Goal: Information Seeking & Learning: Learn about a topic

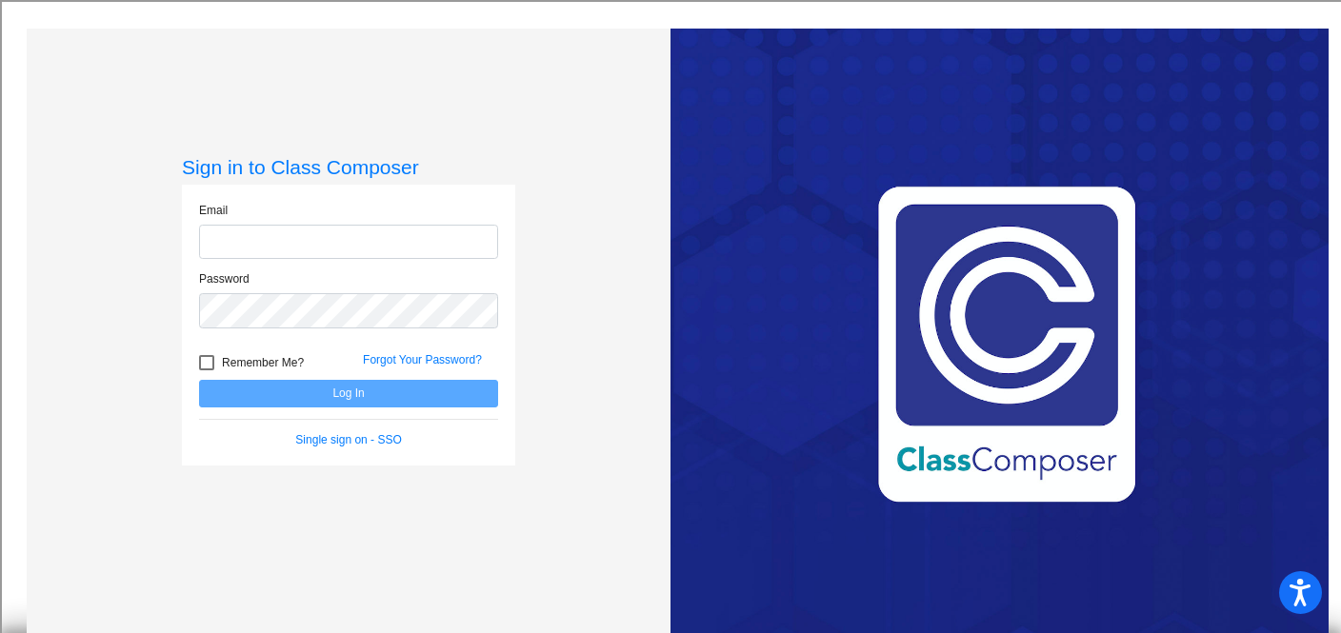
type input "[PERSON_NAME][EMAIL_ADDRESS][PERSON_NAME][DOMAIN_NAME]"
click at [387, 389] on button "Log In" at bounding box center [348, 394] width 299 height 28
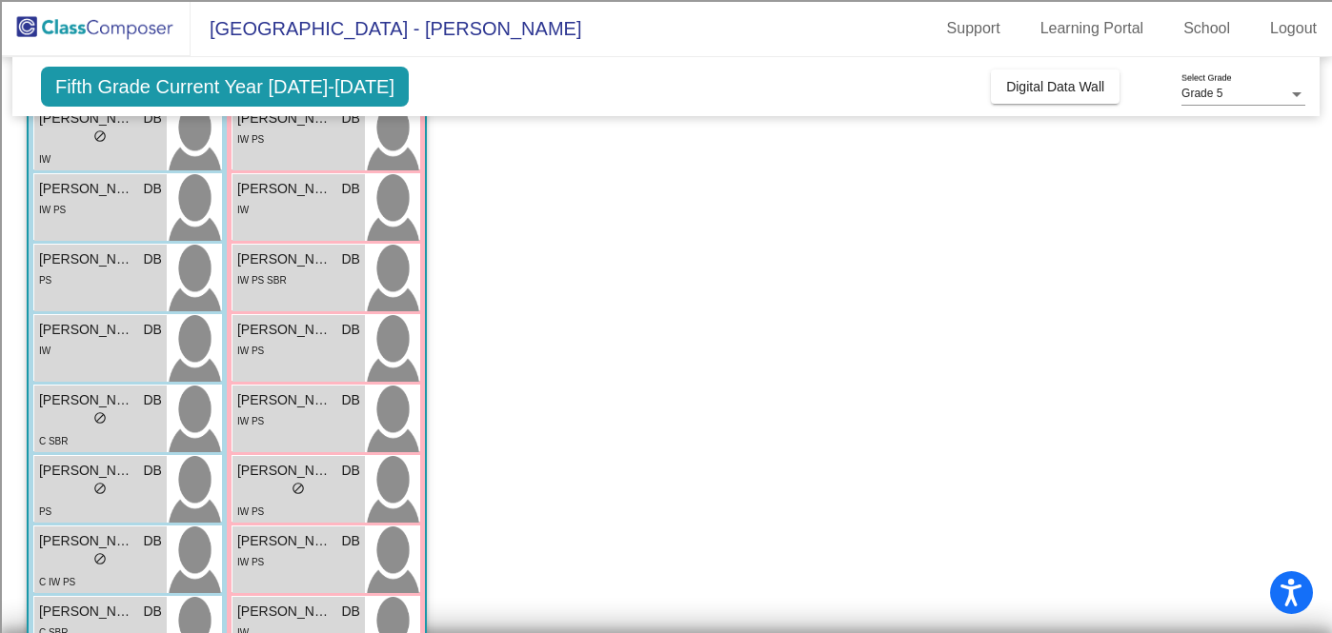
scroll to position [439, 0]
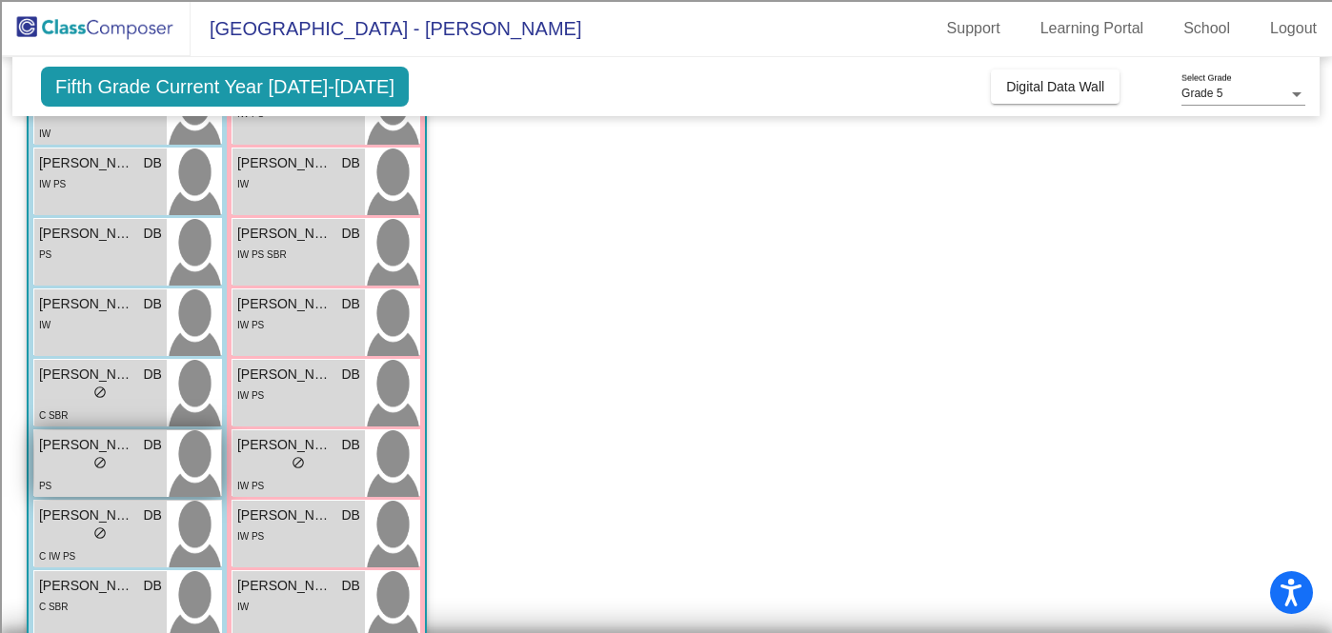
click at [141, 453] on div "[PERSON_NAME] DB" at bounding box center [100, 445] width 123 height 20
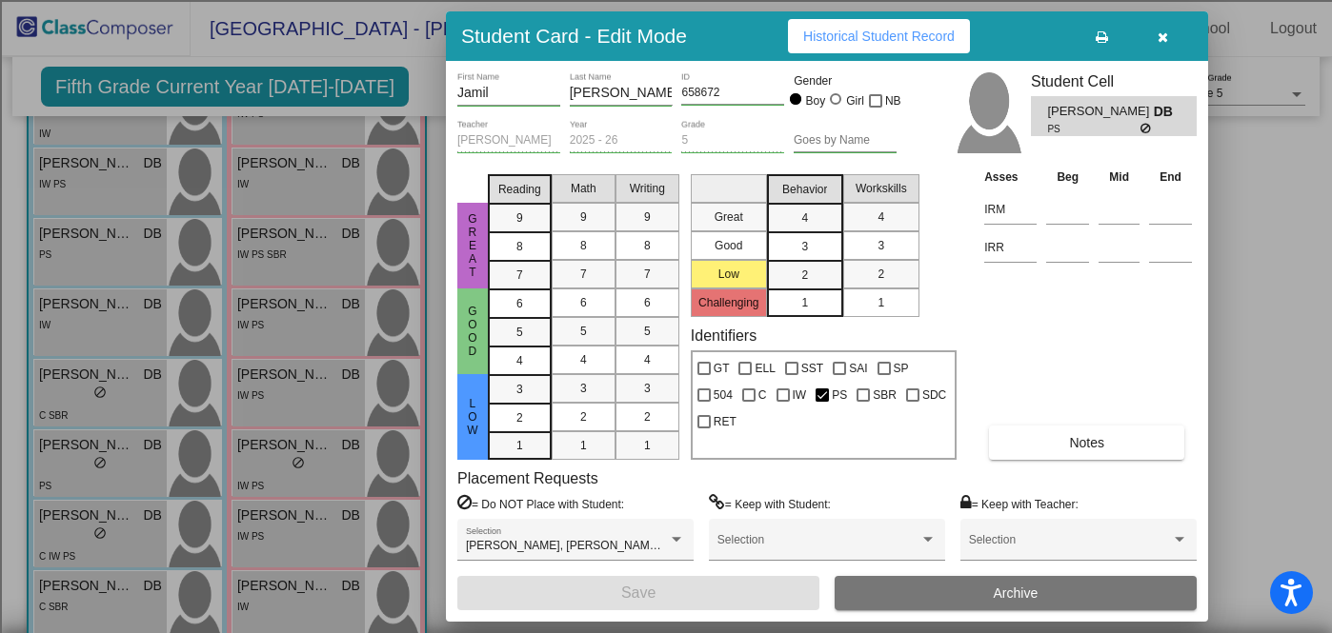
click at [1163, 38] on icon "button" at bounding box center [1162, 36] width 10 height 13
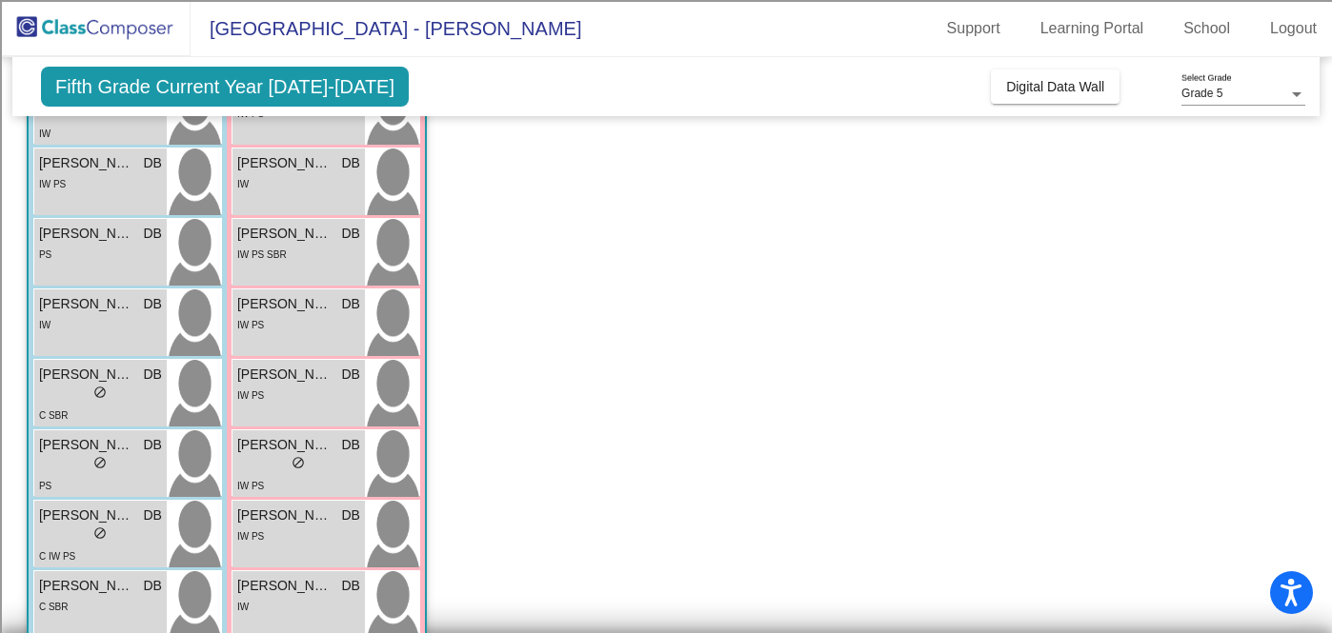
click at [183, 79] on span "Fifth Grade Current Year [DATE]-[DATE]" at bounding box center [225, 87] width 368 height 40
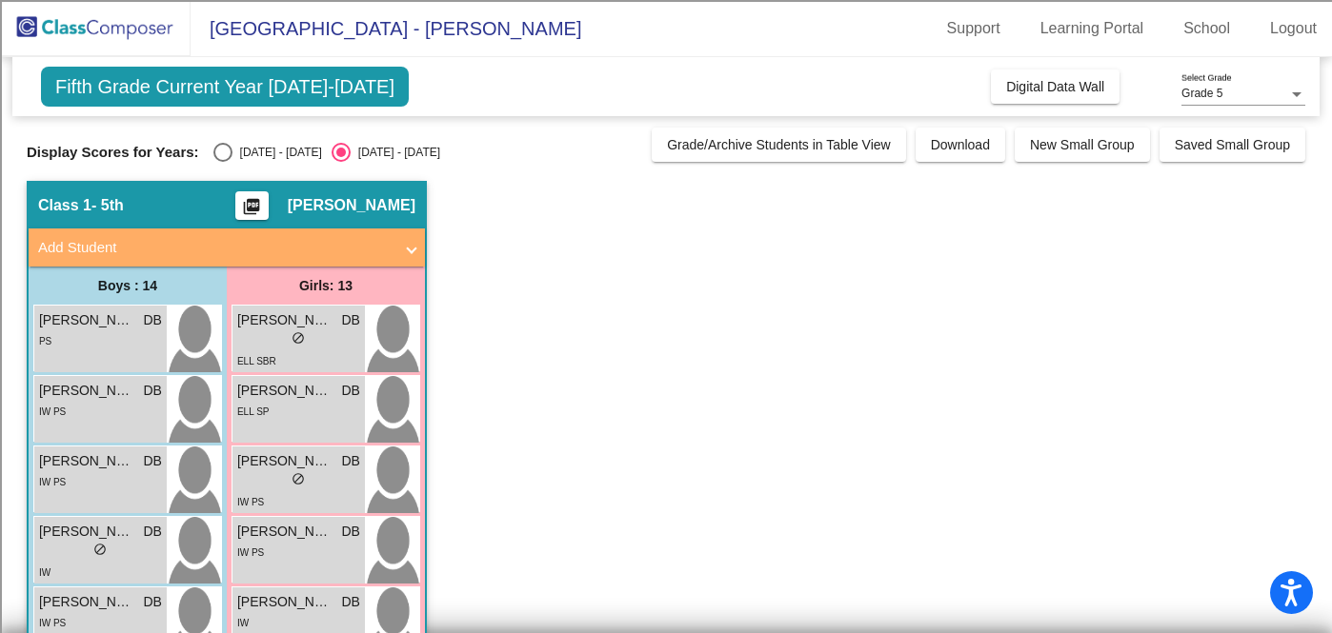
click at [215, 154] on div "Select an option" at bounding box center [222, 152] width 19 height 19
click at [222, 162] on input "[DATE] - [DATE]" at bounding box center [222, 162] width 1 height 1
radio input "true"
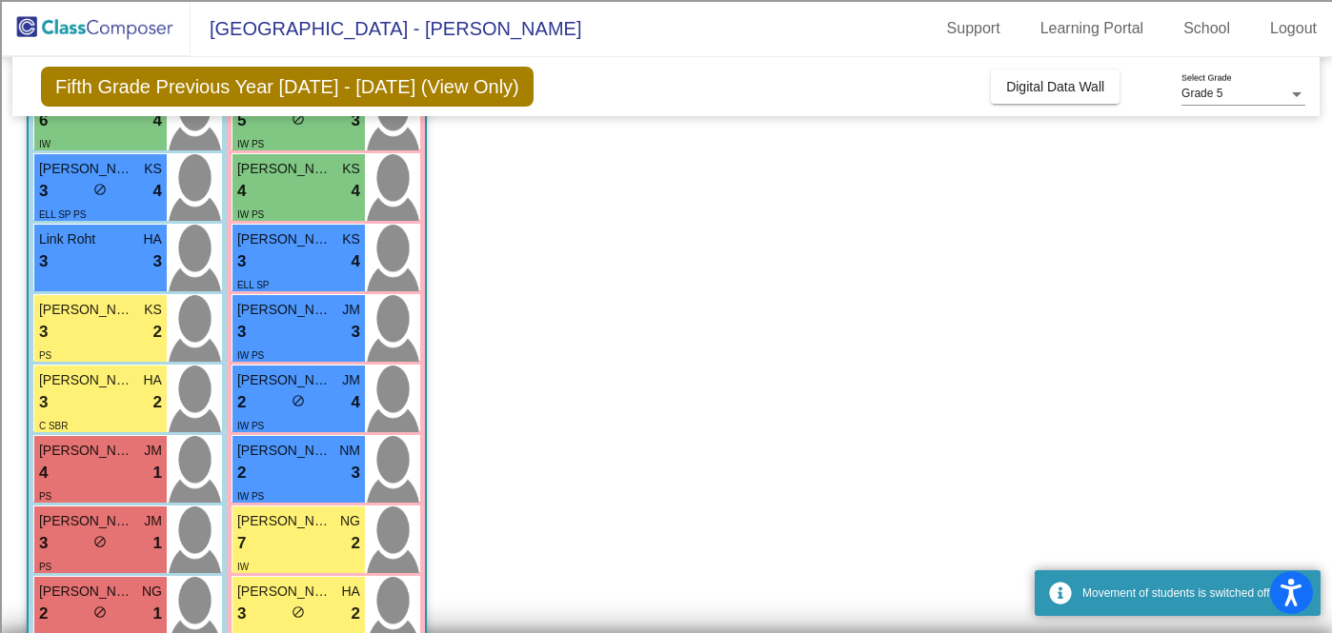
scroll to position [689, 0]
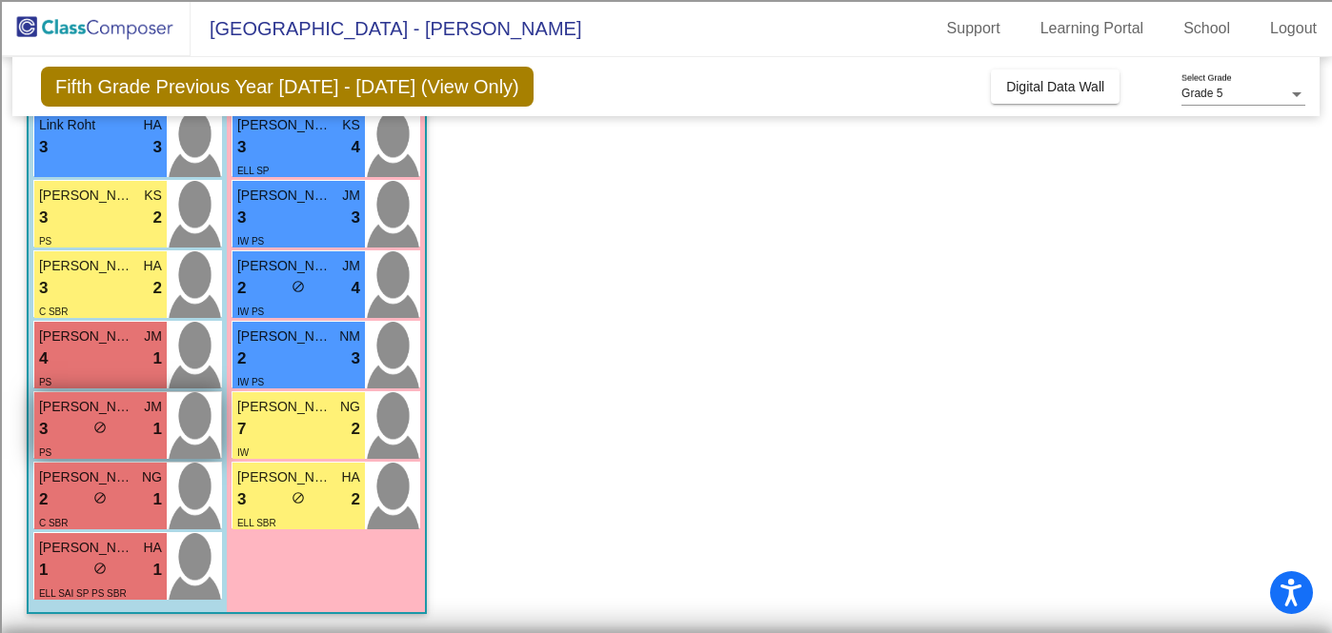
click at [93, 421] on span "do_not_disturb_alt" at bounding box center [99, 427] width 13 height 13
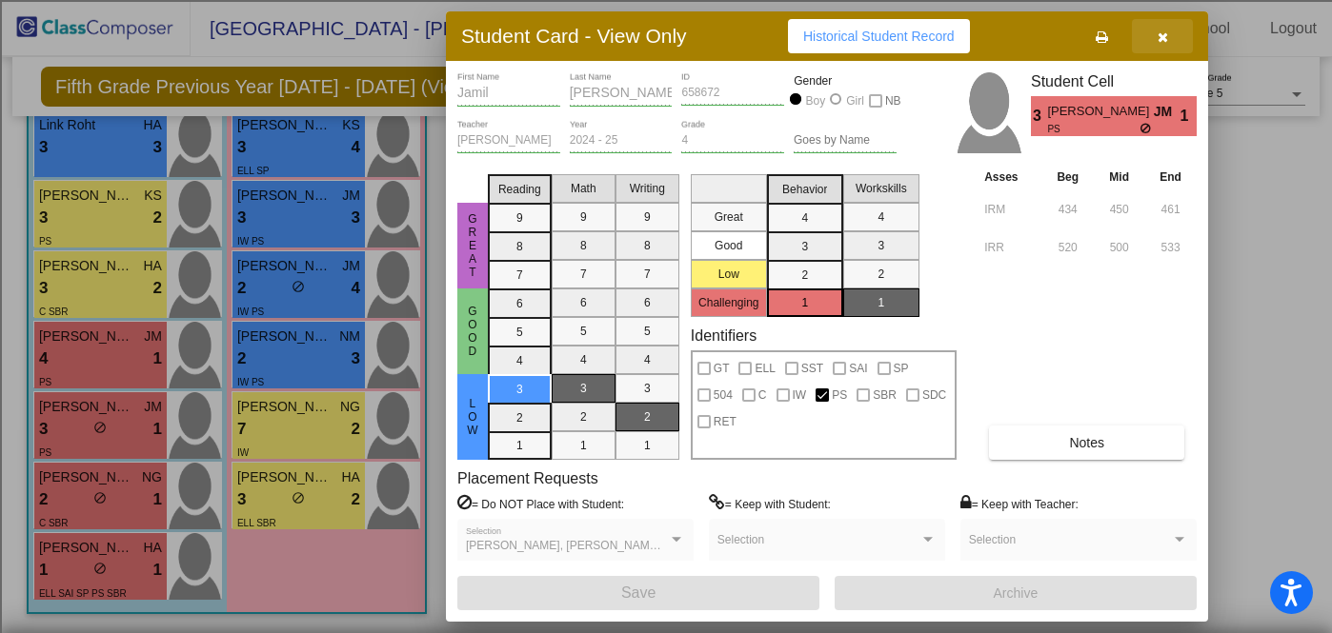
click at [1157, 37] on icon "button" at bounding box center [1162, 36] width 10 height 13
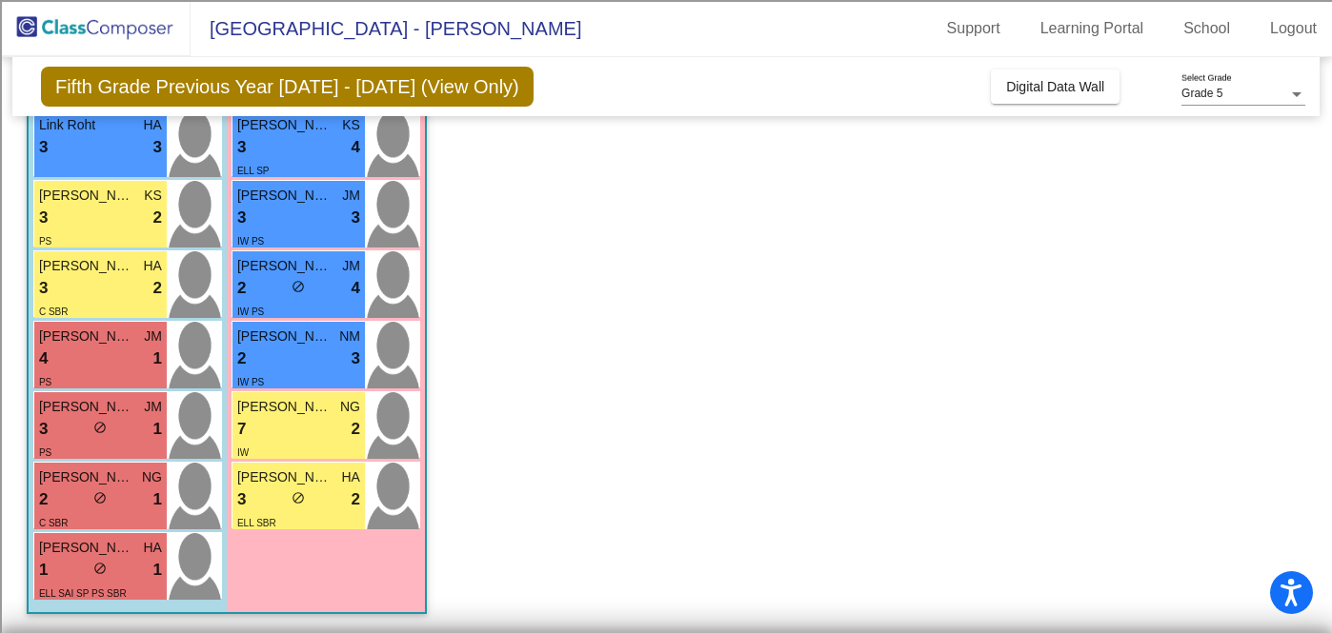
scroll to position [674, 0]
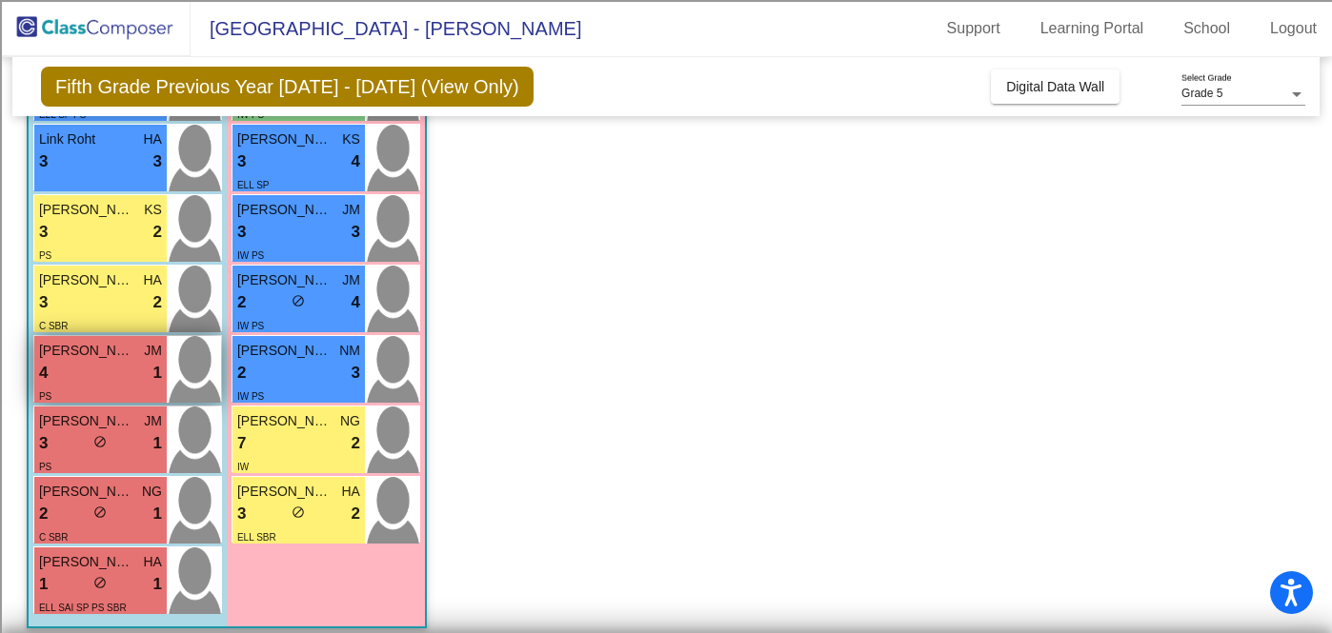
click at [97, 379] on div "4 lock do_not_disturb_alt 1" at bounding box center [100, 373] width 123 height 25
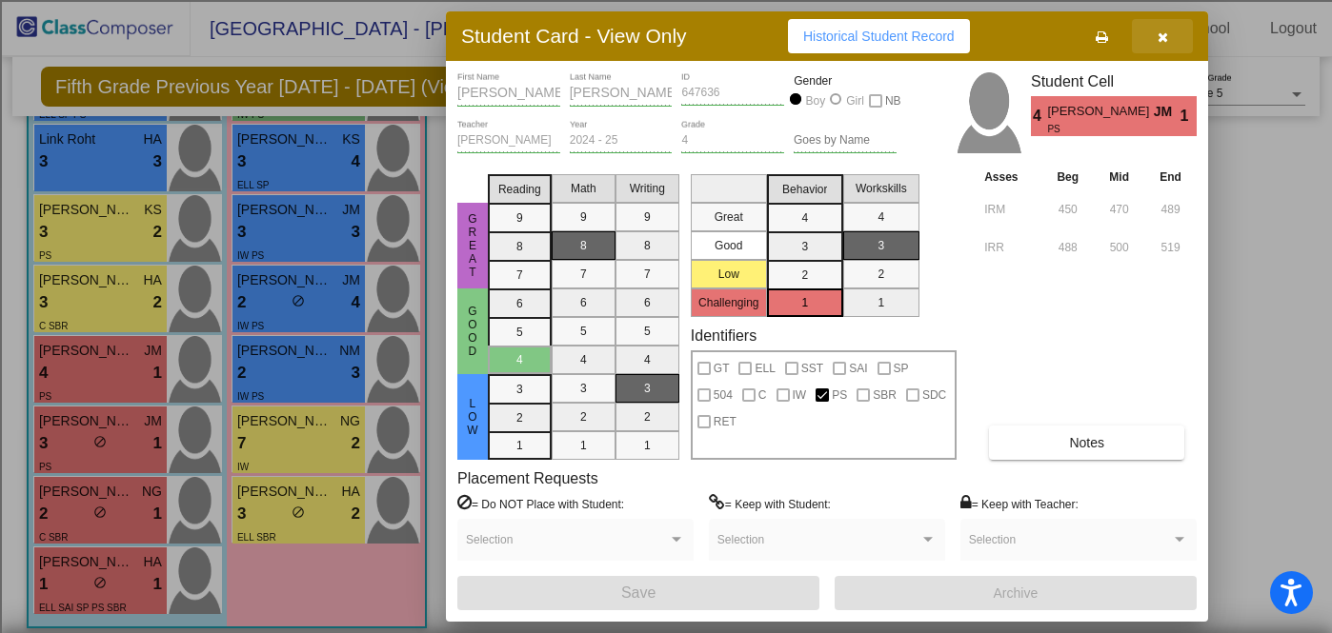
click at [1160, 35] on icon "button" at bounding box center [1162, 36] width 10 height 13
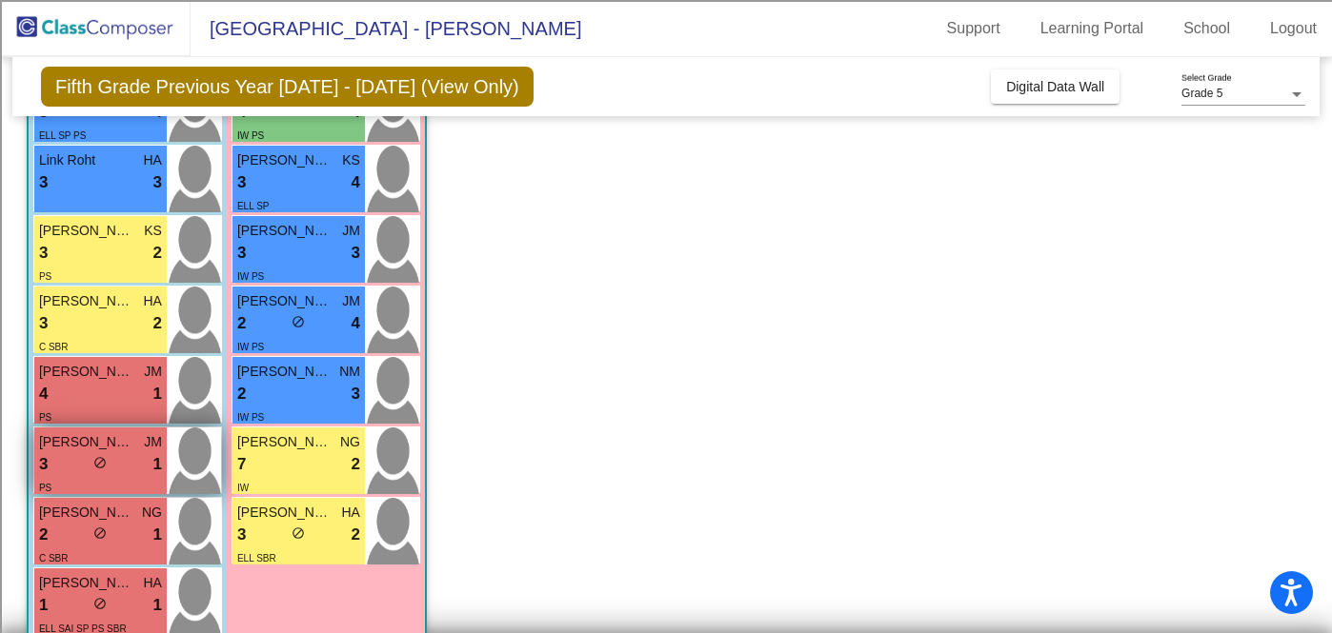
scroll to position [689, 0]
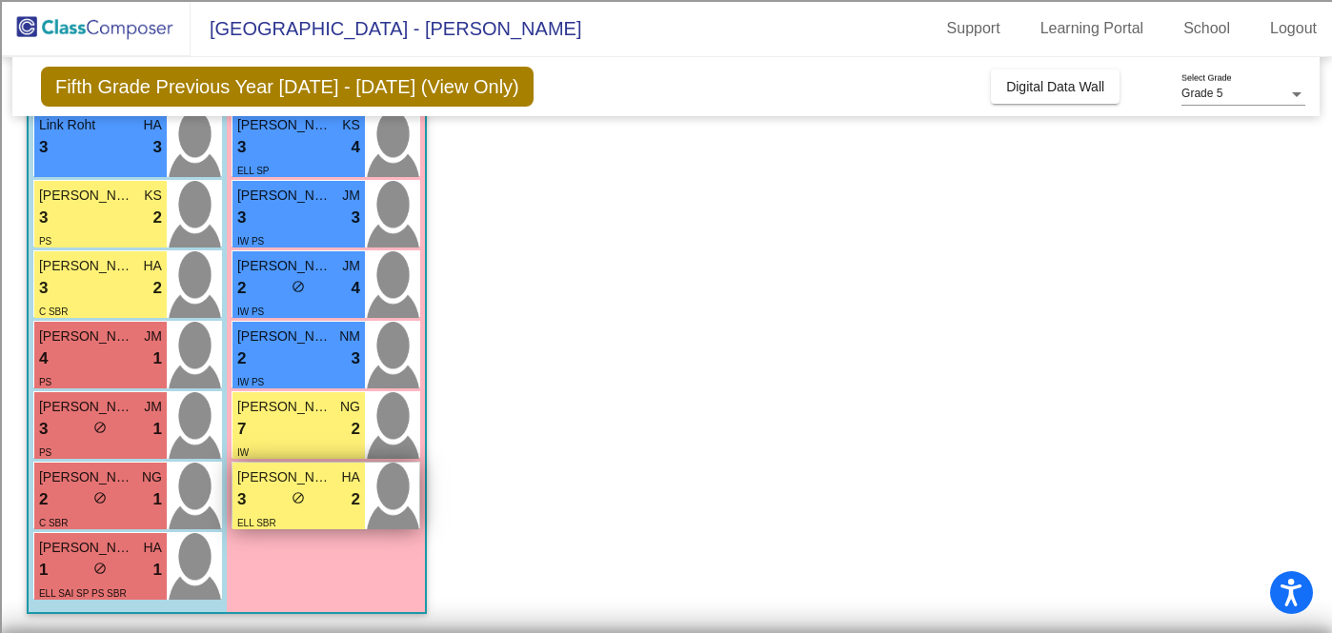
click at [279, 497] on div "3 lock do_not_disturb_alt 2" at bounding box center [298, 500] width 123 height 25
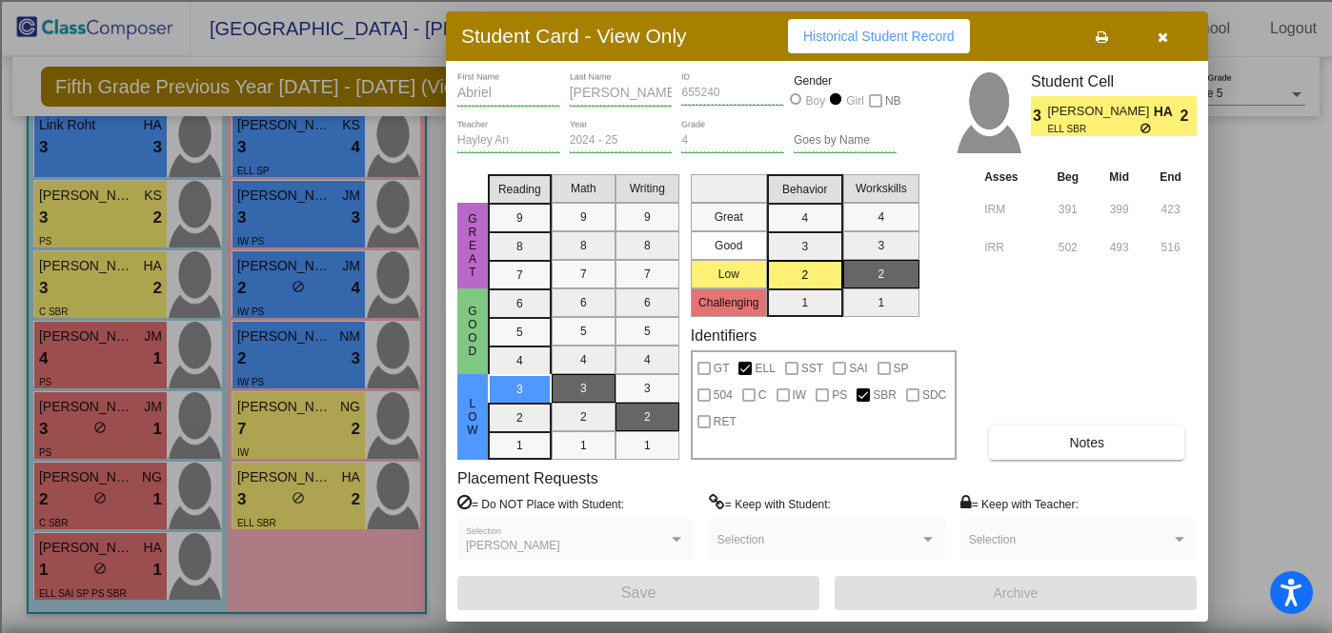
scroll to position [0, 0]
click at [914, 42] on span "Historical Student Record" at bounding box center [878, 36] width 151 height 15
click at [1155, 30] on button "button" at bounding box center [1162, 36] width 61 height 34
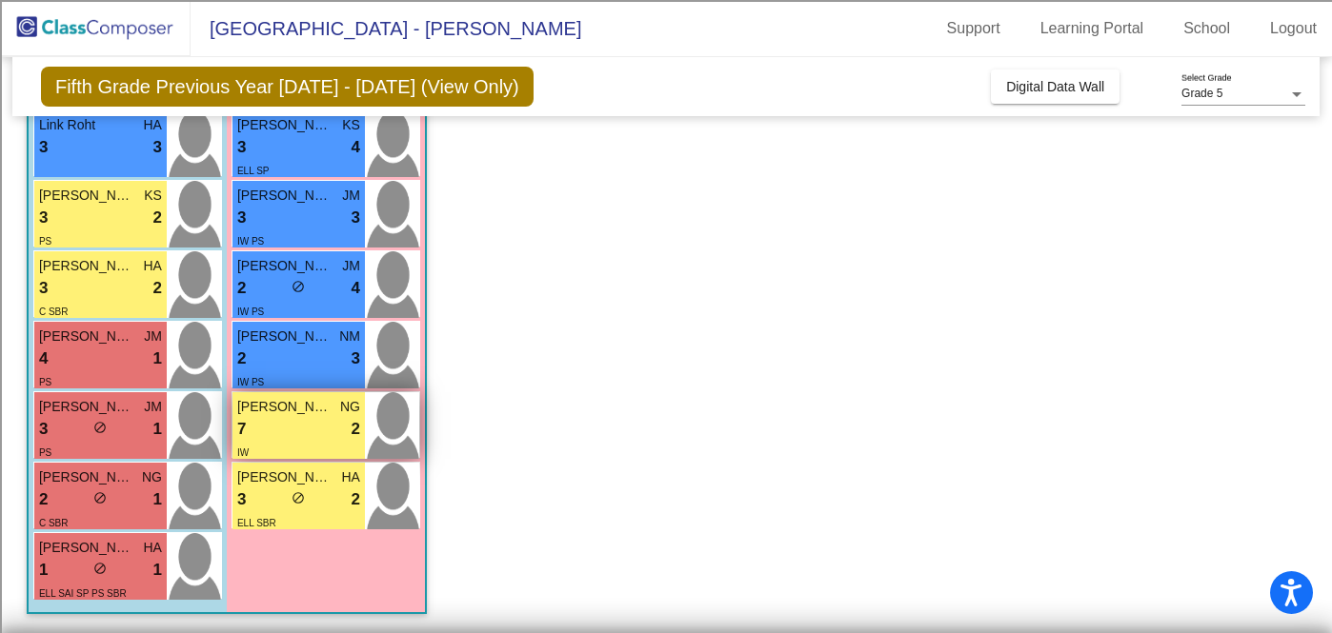
click at [312, 411] on span "[PERSON_NAME]" at bounding box center [284, 407] width 95 height 20
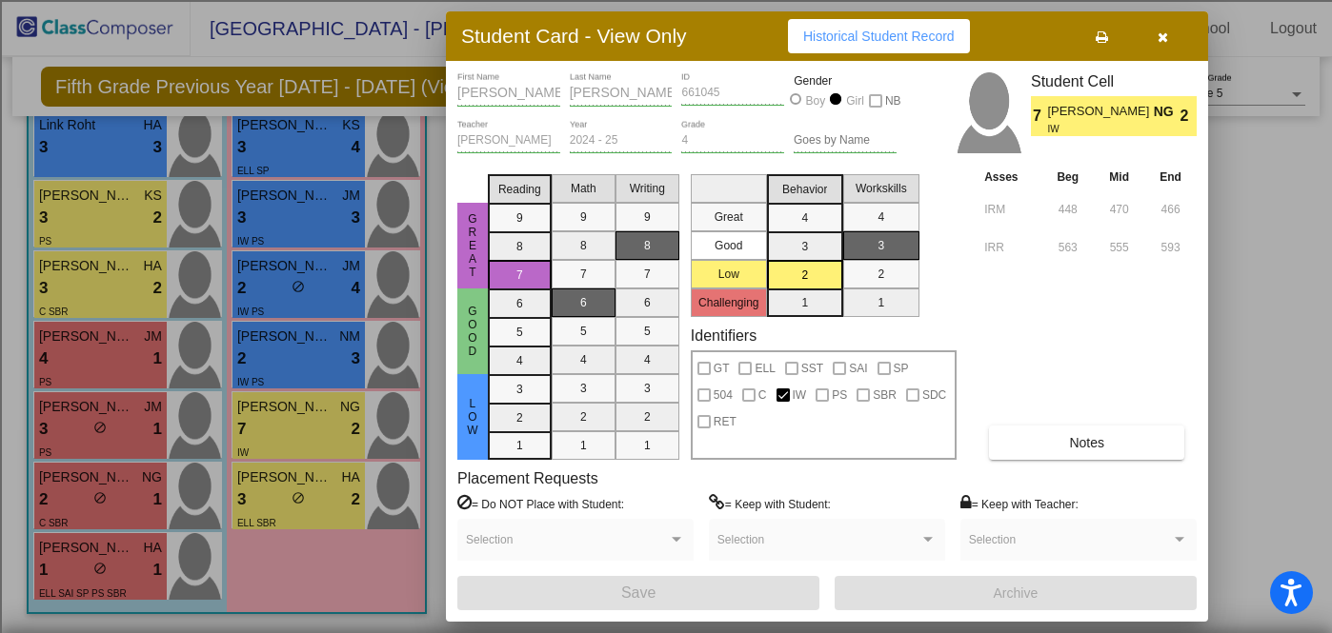
click at [889, 39] on span "Historical Student Record" at bounding box center [878, 36] width 151 height 15
click at [1164, 35] on icon "button" at bounding box center [1162, 36] width 10 height 13
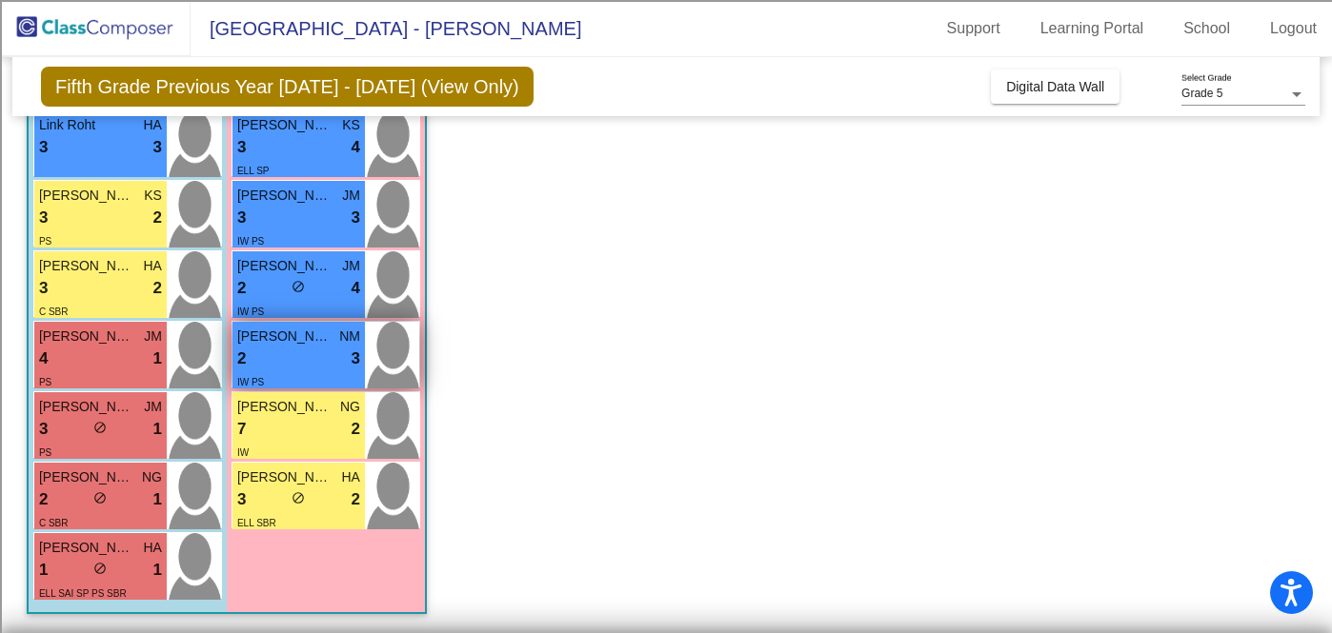
click at [309, 351] on div "2 lock do_not_disturb_alt 3" at bounding box center [298, 359] width 123 height 25
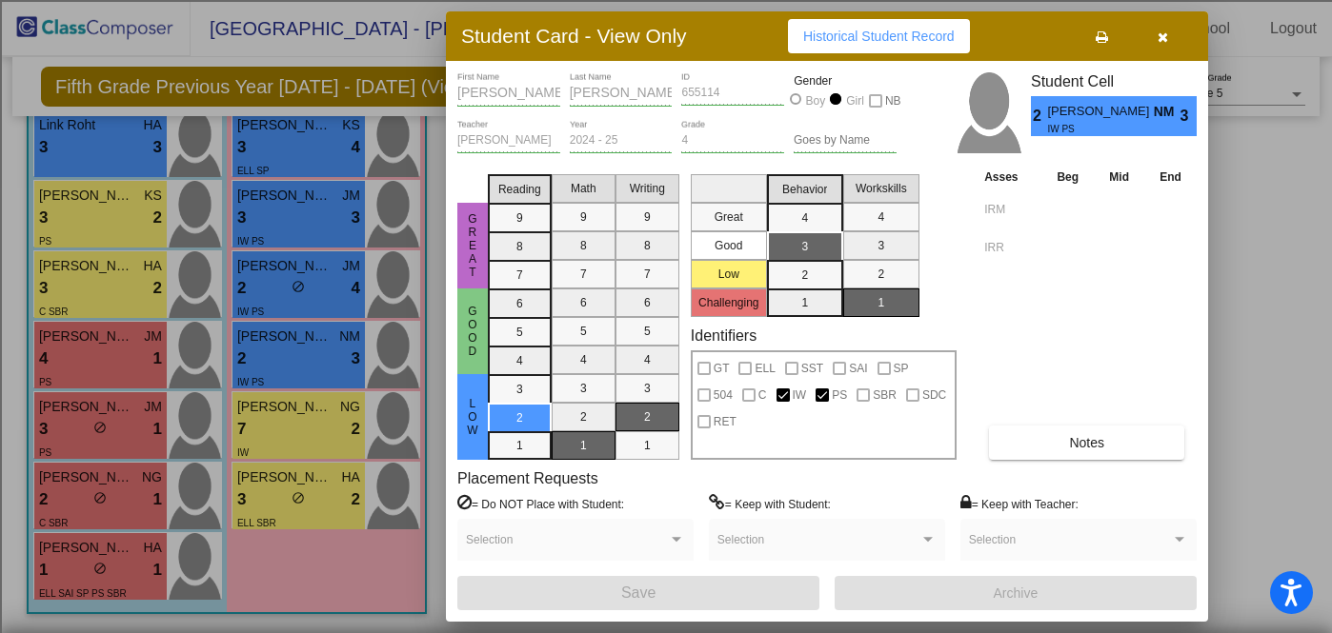
click at [906, 35] on span "Historical Student Record" at bounding box center [878, 36] width 151 height 15
